Goal: Task Accomplishment & Management: Manage account settings

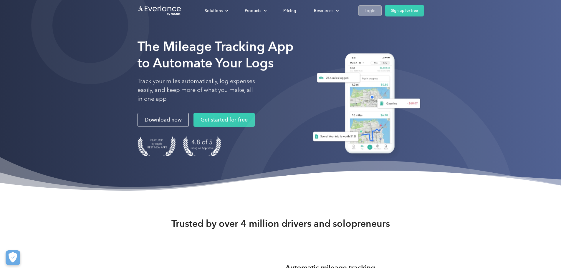
click at [375, 8] on div "Login" at bounding box center [370, 10] width 11 height 7
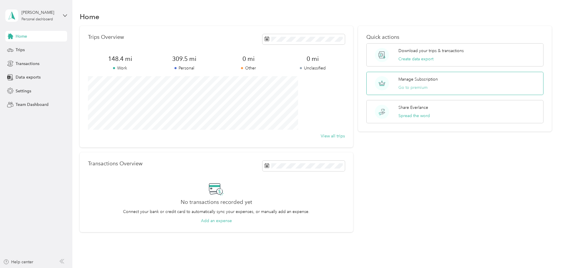
click at [406, 85] on button "Go to premium" at bounding box center [413, 88] width 29 height 6
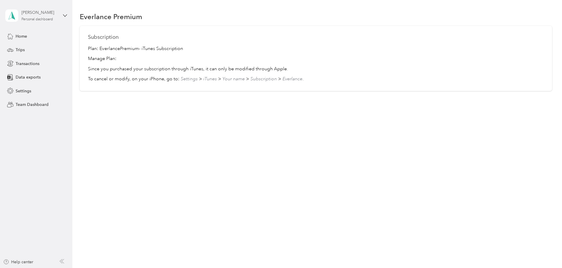
click at [39, 16] on div "Pawel Bula" at bounding box center [39, 12] width 37 height 6
click at [65, 158] on aside "Pawel Bula Personal dashboard Home Trips Transactions Data exports Settings Tea…" at bounding box center [36, 134] width 72 height 268
